Goal: Task Accomplishment & Management: Use online tool/utility

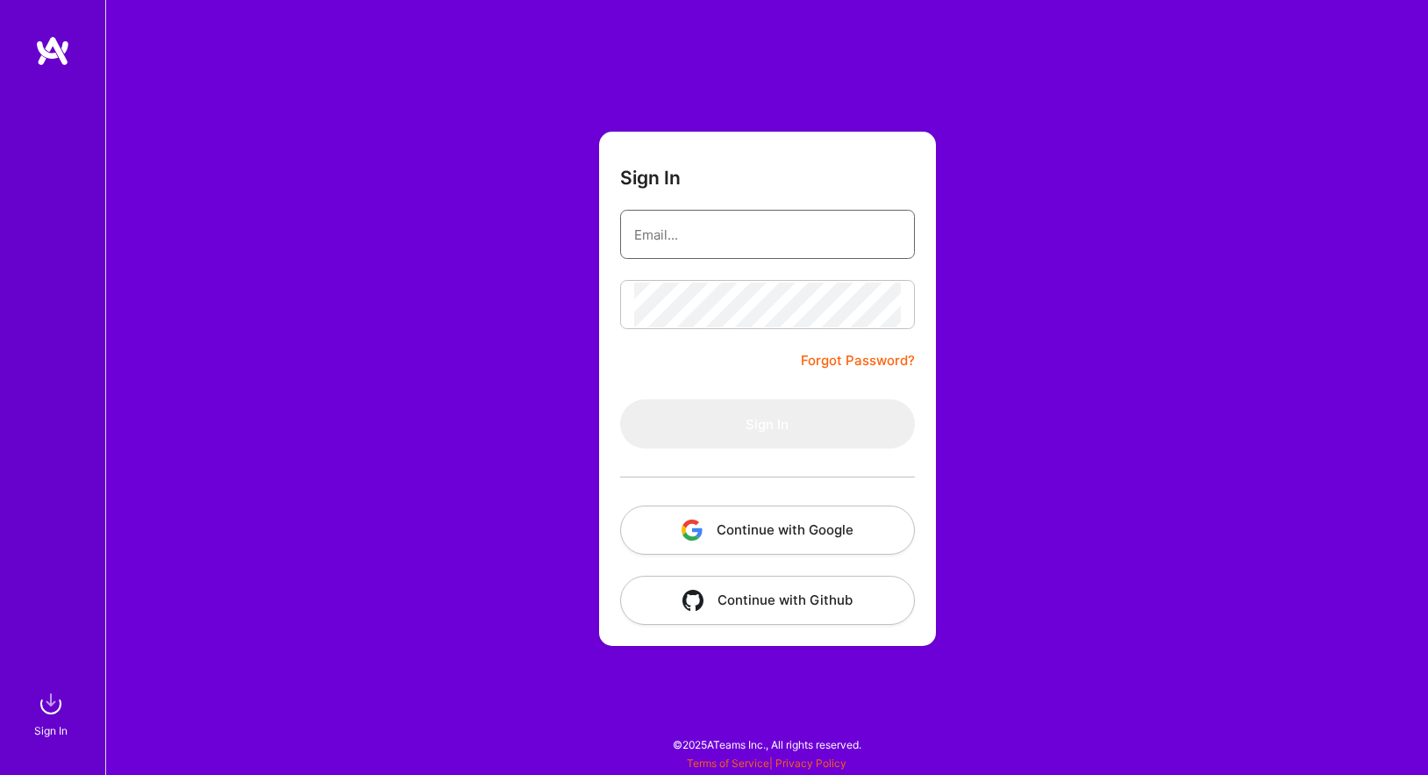
type input "w@[DOMAIN_NAME]"
click at [767, 424] on button "Sign In" at bounding box center [767, 423] width 295 height 49
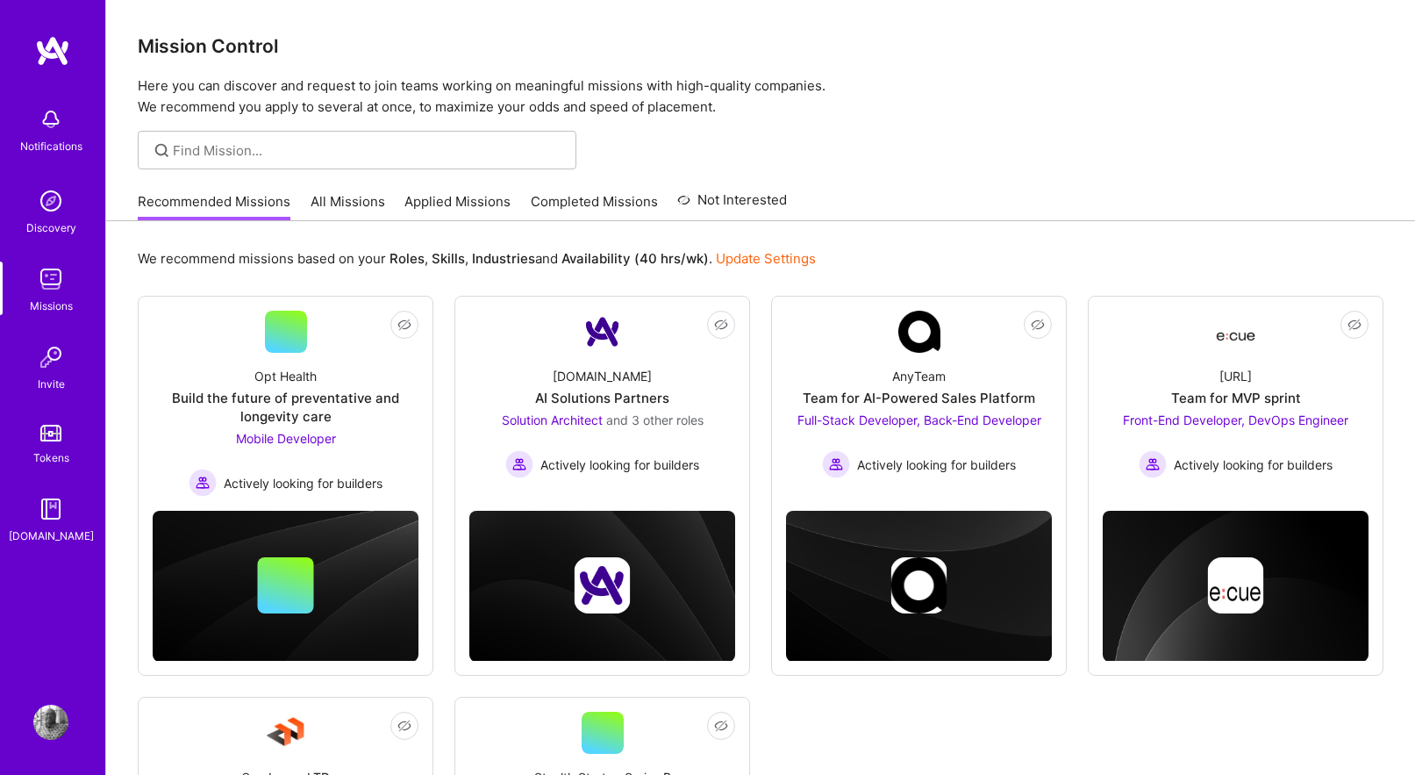
click at [333, 196] on link "All Missions" at bounding box center [348, 206] width 75 height 29
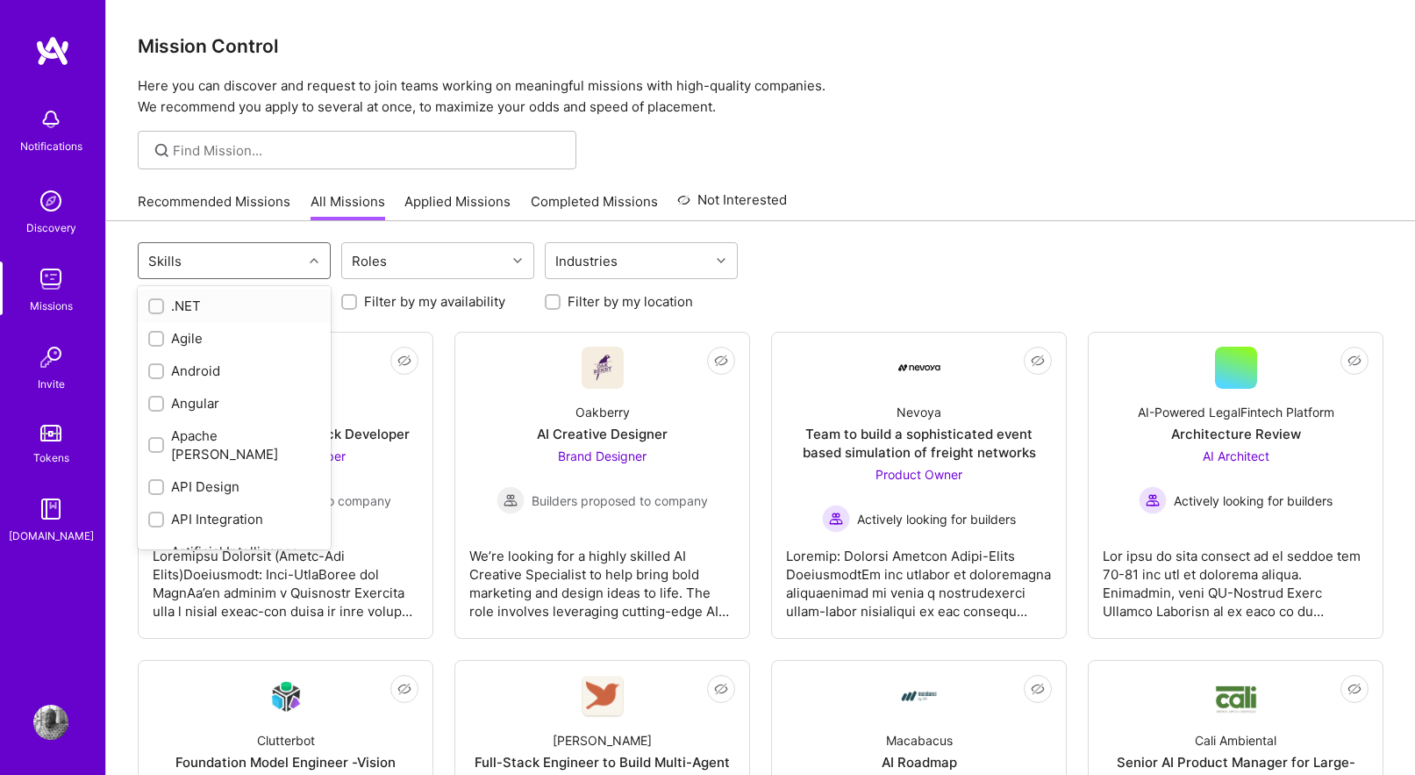
click at [302, 261] on div "Skills" at bounding box center [221, 260] width 164 height 35
click at [182, 436] on div "iOS" at bounding box center [234, 445] width 172 height 18
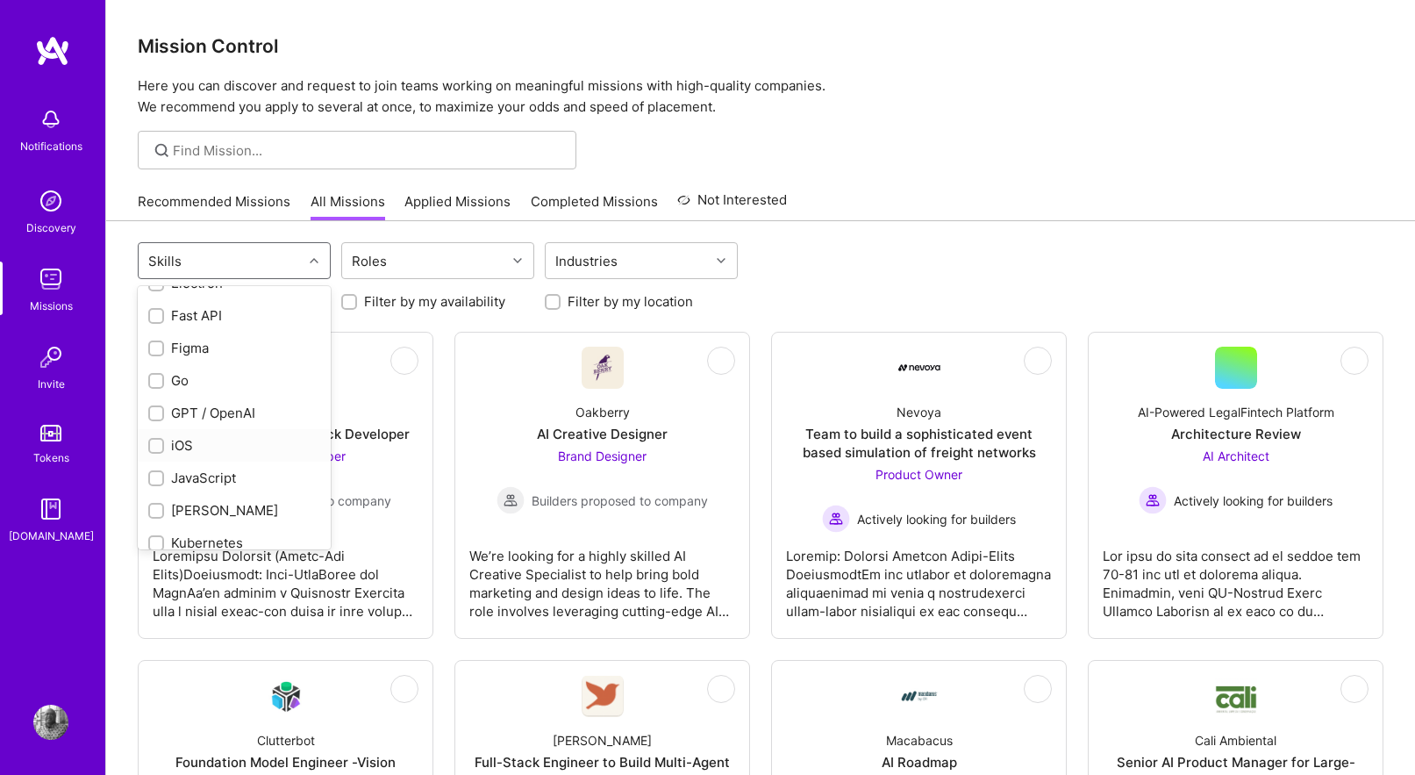
checkbox input "true"
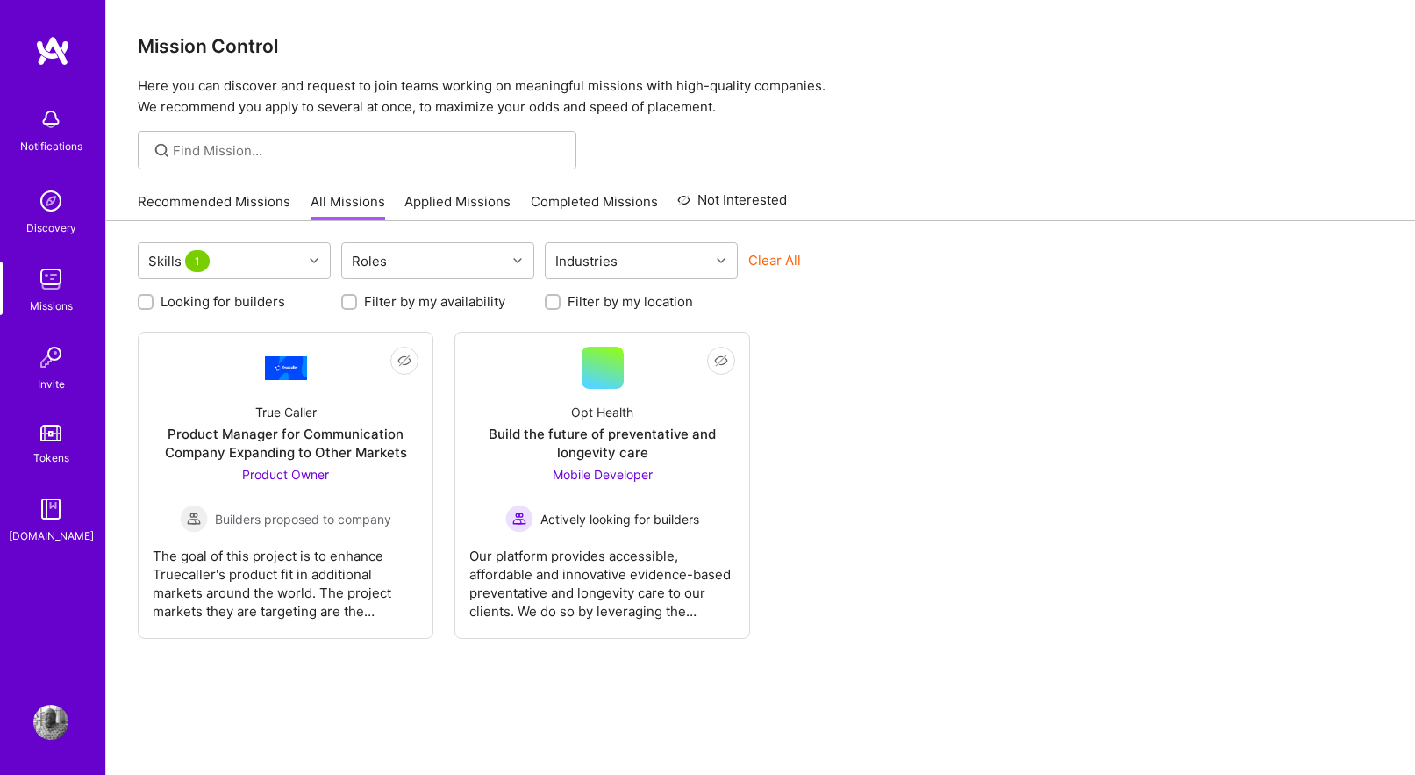
click at [104, 449] on link "Tokens" at bounding box center [50, 442] width 109 height 49
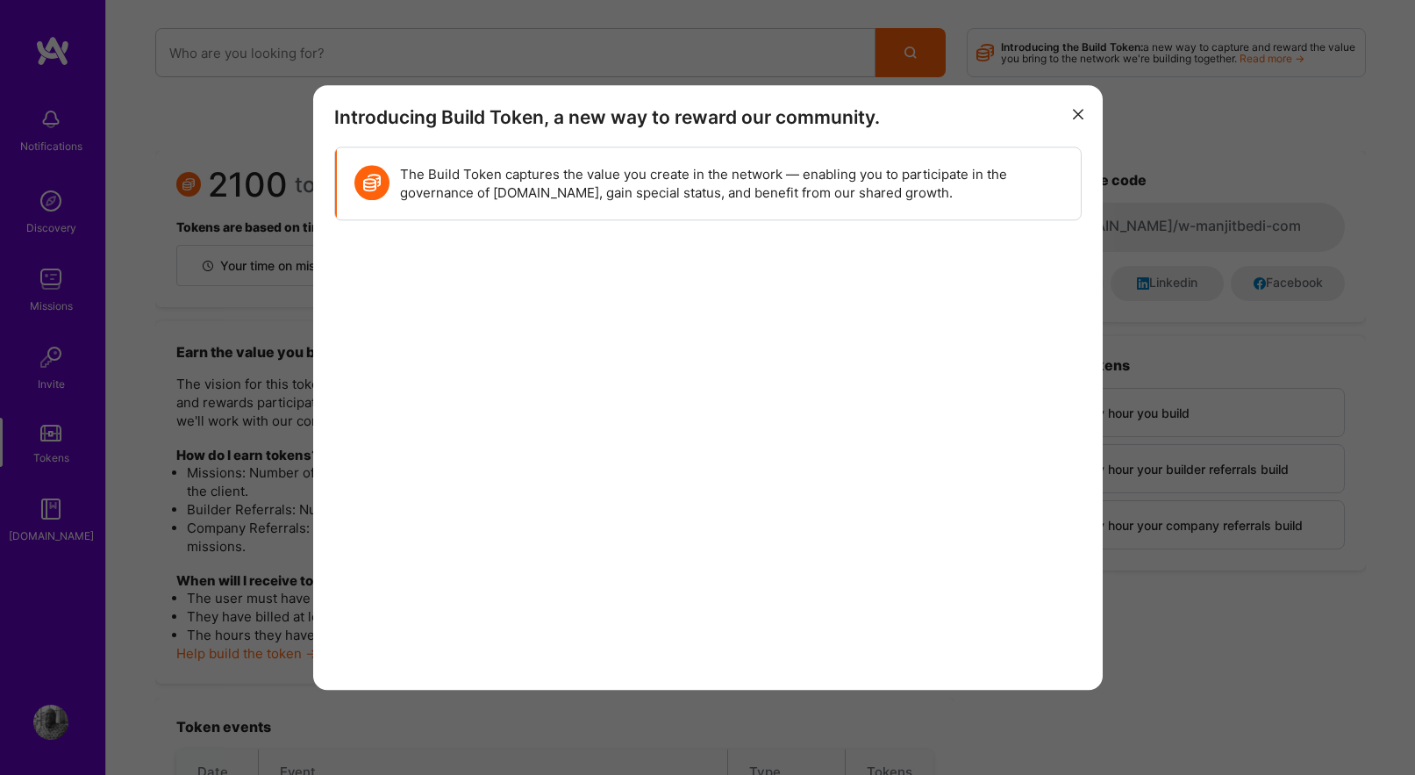
click at [1066, 108] on h3 "Introducing Build Token, a new way to reward our community." at bounding box center [708, 117] width 748 height 22
click at [1080, 110] on icon "modal" at bounding box center [1078, 115] width 11 height 11
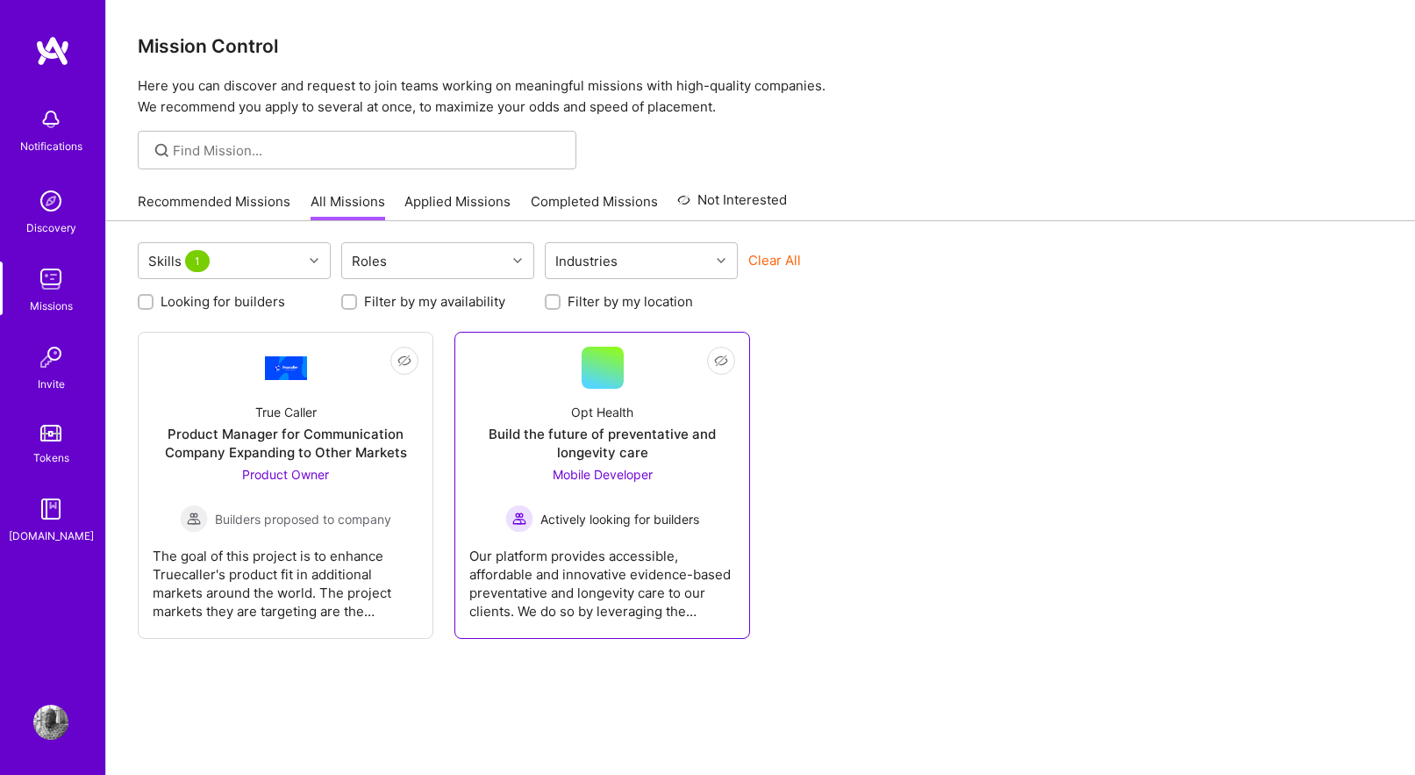
click at [602, 465] on div "Mobile Developer Actively looking for builders" at bounding box center [602, 499] width 194 height 68
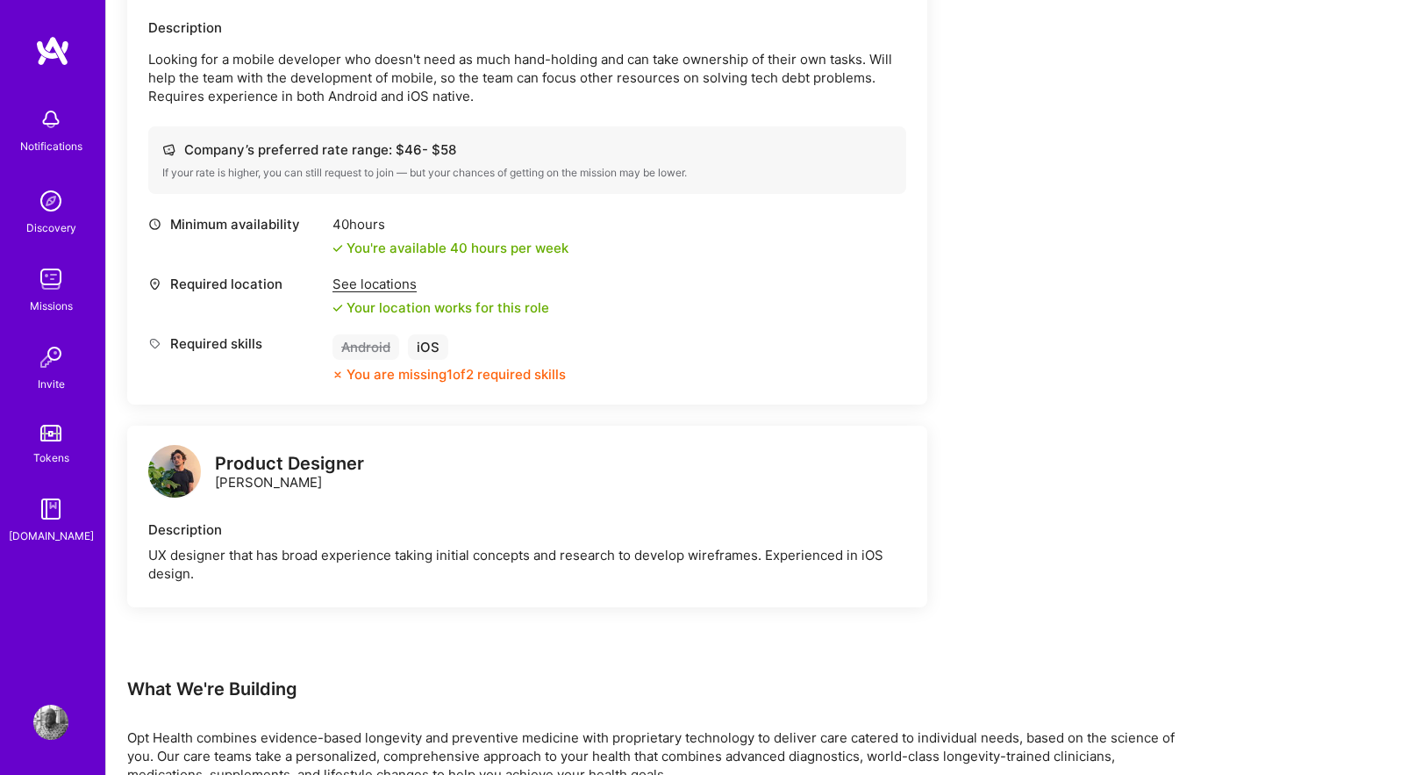
scroll to position [547, 0]
